Goal: Find specific page/section: Find specific page/section

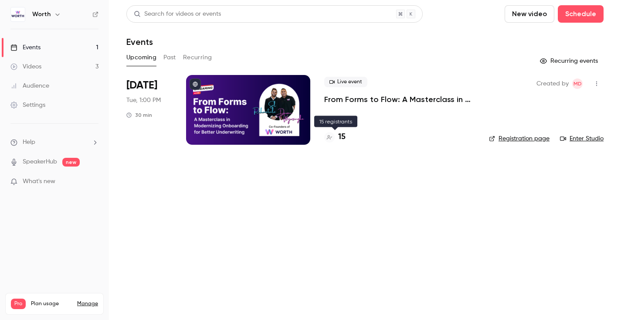
click at [343, 136] on h4 "15" at bounding box center [341, 137] width 7 height 12
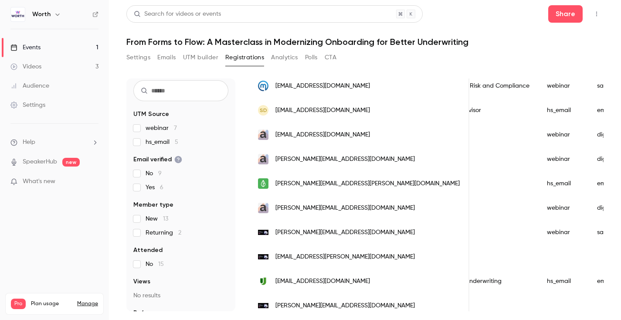
scroll to position [217, 0]
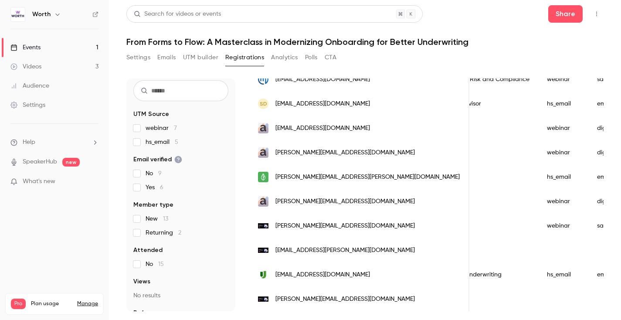
click at [292, 249] on span "[EMAIL_ADDRESS][PERSON_NAME][DOMAIN_NAME]" at bounding box center [346, 250] width 140 height 9
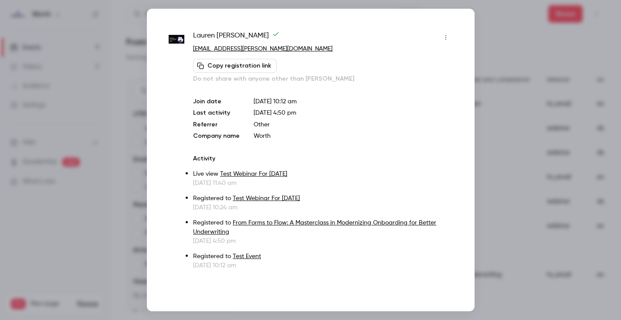
click at [132, 146] on div at bounding box center [310, 160] width 621 height 320
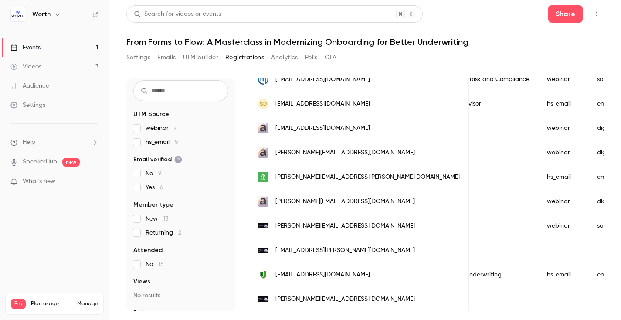
click at [294, 180] on span "[PERSON_NAME][EMAIL_ADDRESS][PERSON_NAME][DOMAIN_NAME]" at bounding box center [368, 177] width 184 height 9
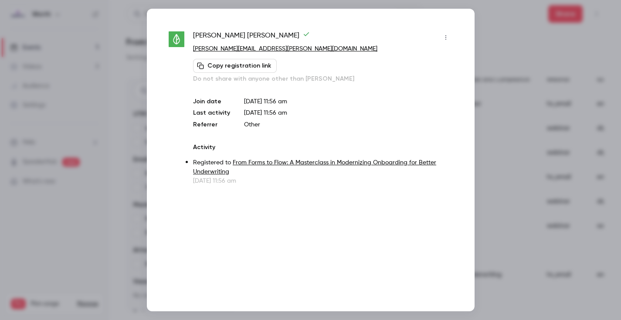
click at [500, 49] on div at bounding box center [310, 160] width 621 height 320
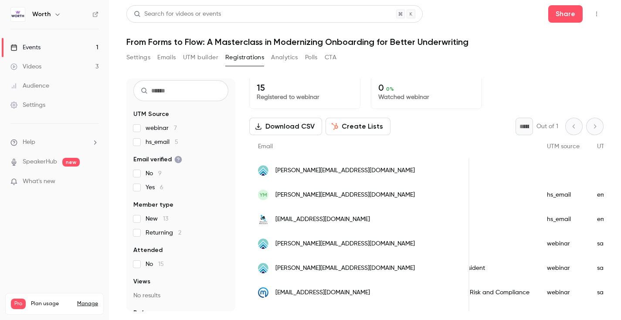
scroll to position [1, 0]
